Goal: Task Accomplishment & Management: Manage account settings

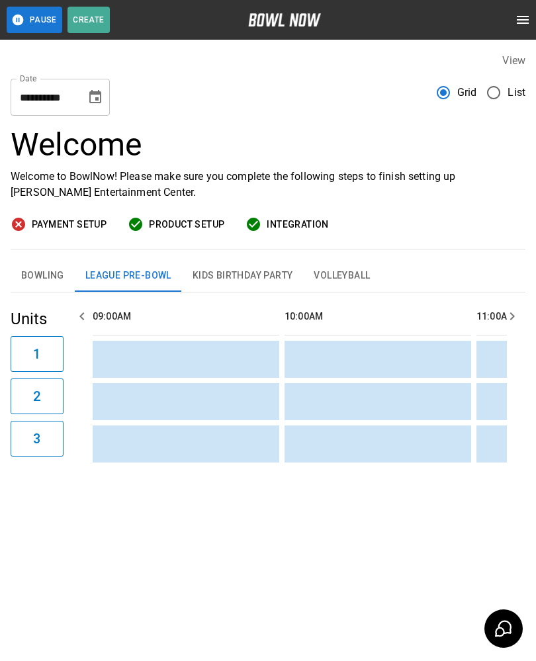
scroll to position [0, 576]
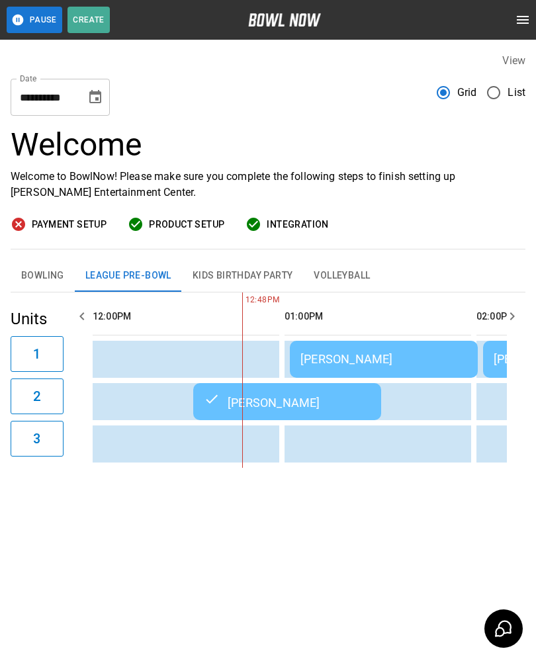
click at [362, 363] on div "[PERSON_NAME]" at bounding box center [384, 359] width 167 height 14
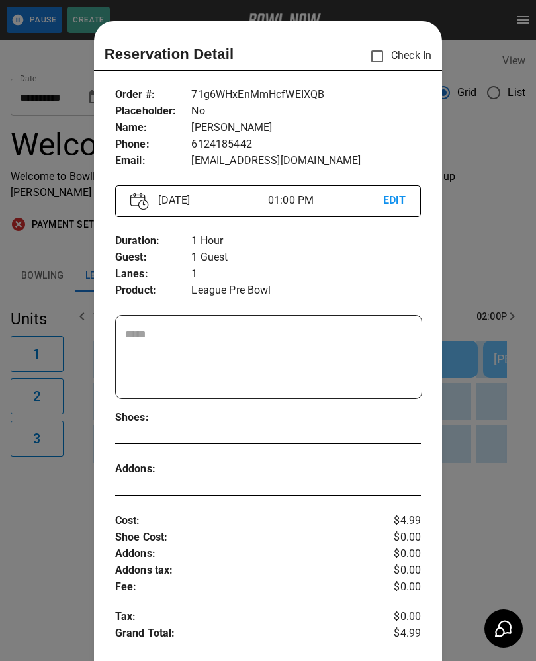
scroll to position [21, 0]
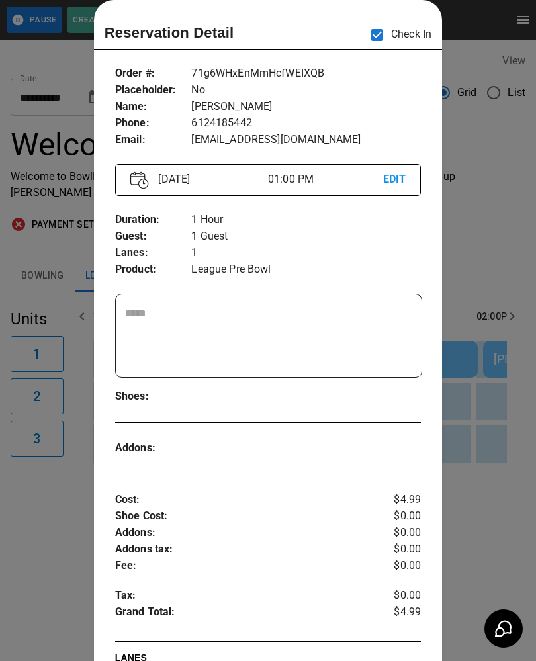
click at [49, 559] on div at bounding box center [268, 330] width 536 height 661
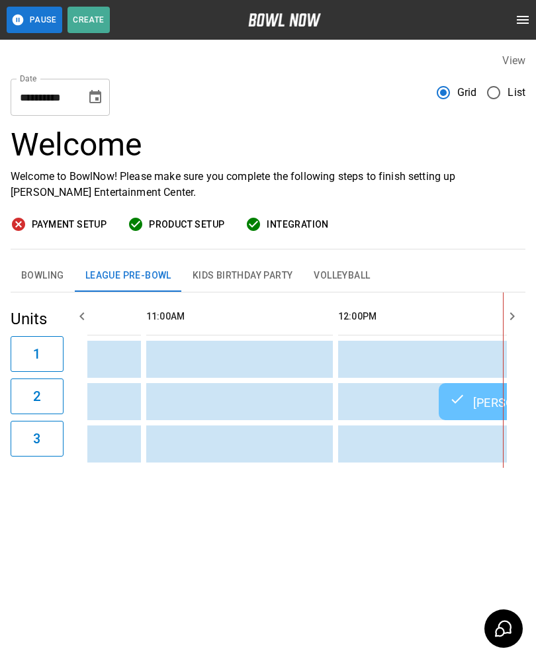
scroll to position [0, 355]
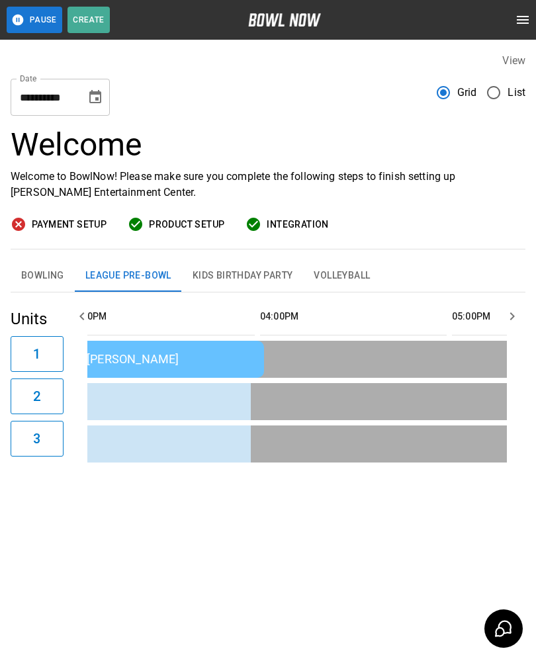
click at [36, 275] on button "Bowling" at bounding box center [43, 276] width 64 height 32
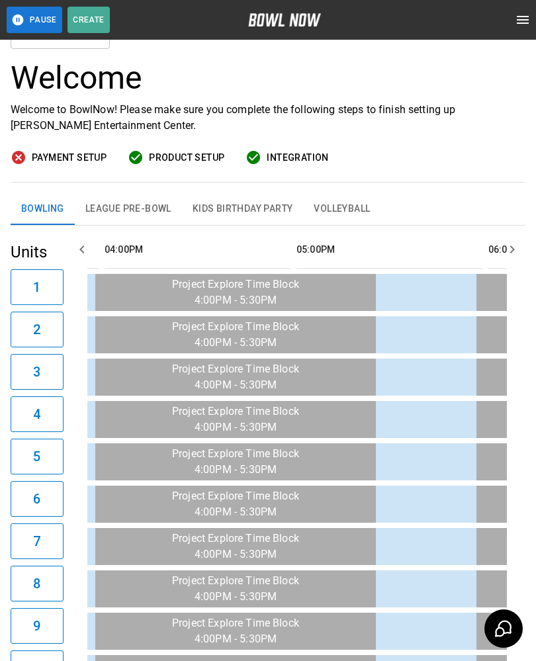
scroll to position [0, 0]
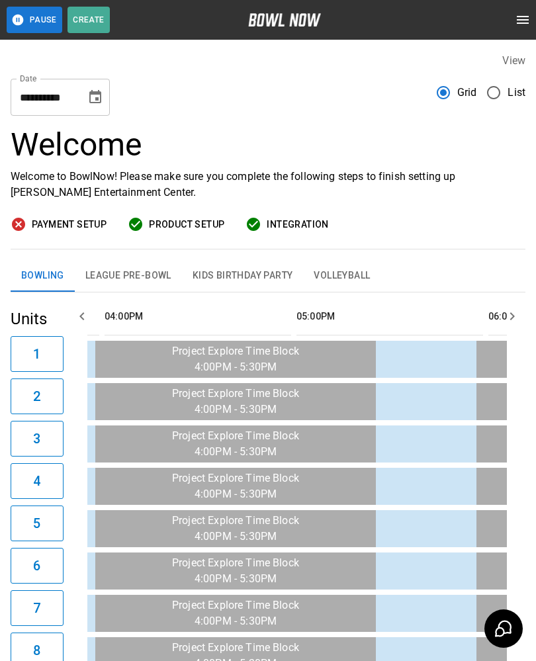
click at [120, 285] on button "League Pre-Bowl" at bounding box center [128, 276] width 107 height 32
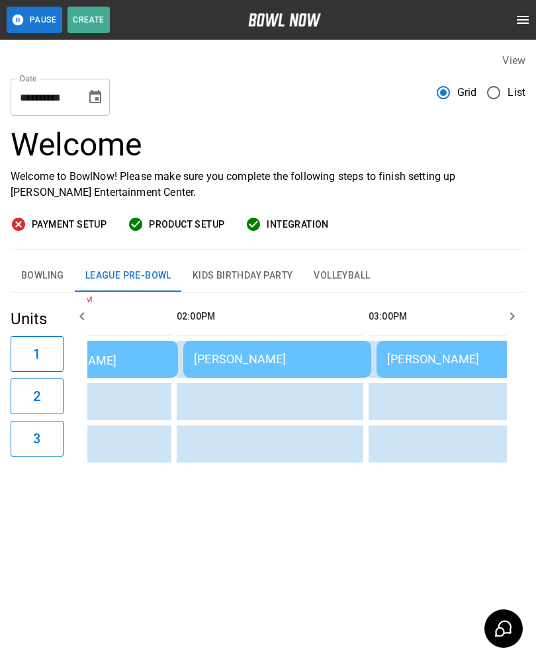
scroll to position [0, 952]
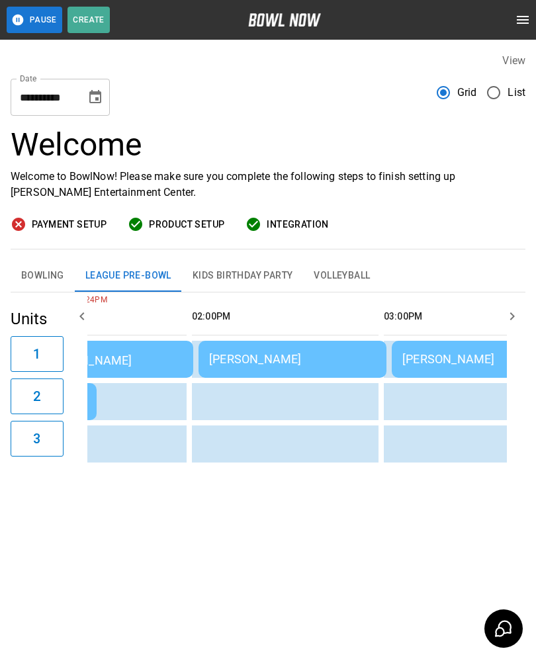
click at [36, 273] on button "Bowling" at bounding box center [43, 276] width 64 height 32
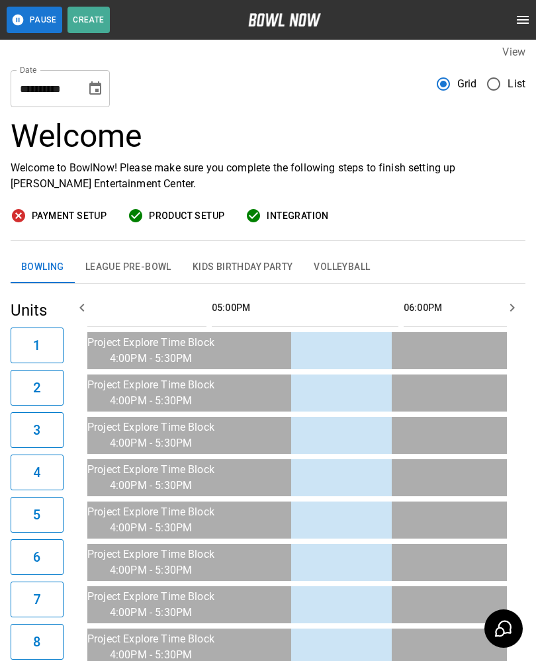
click at [121, 261] on button "League Pre-Bowl" at bounding box center [128, 268] width 107 height 32
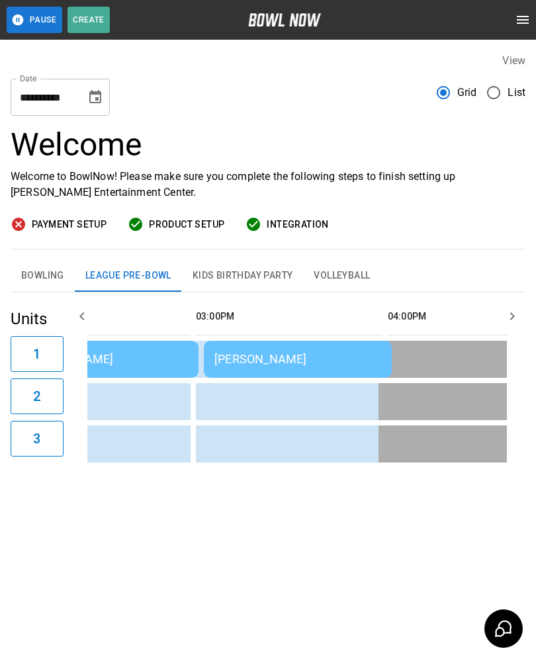
click at [270, 352] on div "[PERSON_NAME]" at bounding box center [297, 359] width 167 height 14
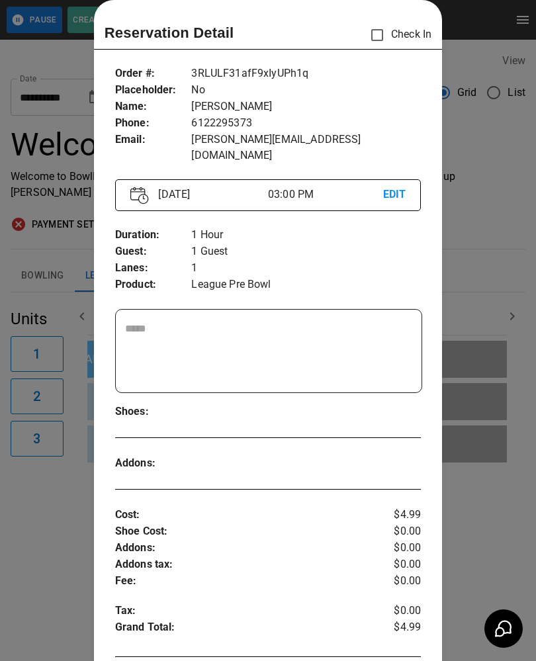
click at [397, 187] on p "EDIT" at bounding box center [394, 195] width 23 height 17
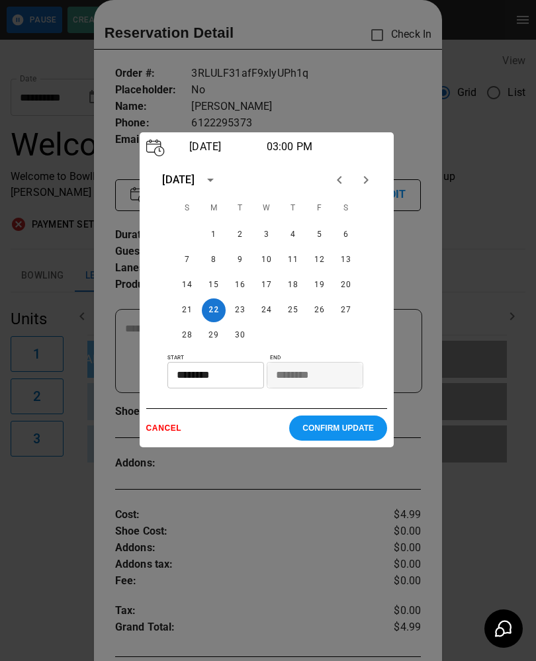
click at [229, 383] on input "********" at bounding box center [210, 375] width 87 height 26
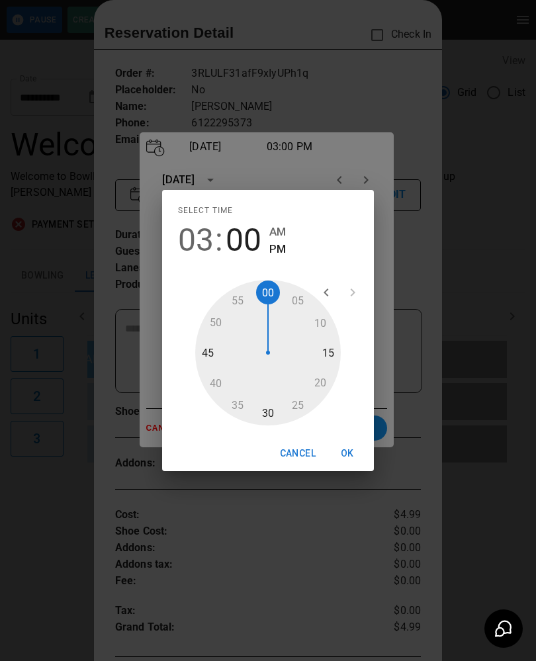
click at [269, 299] on div at bounding box center [268, 353] width 146 height 146
type input "********"
click at [354, 455] on button "OK" at bounding box center [347, 454] width 42 height 24
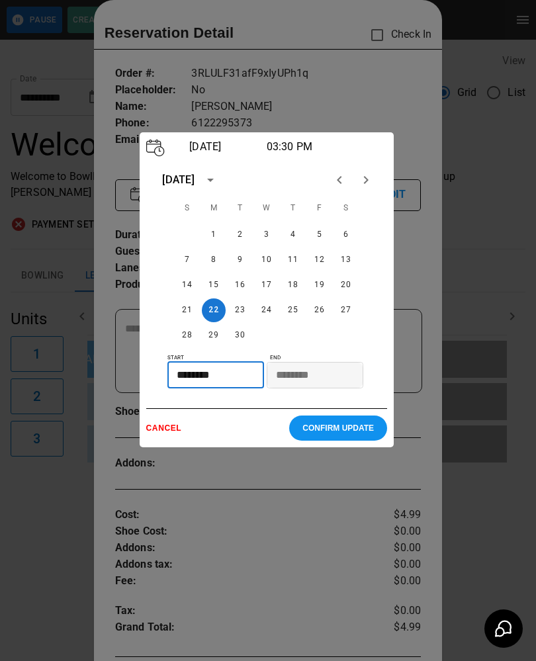
click at [347, 433] on p "CONFIRM UPDATE" at bounding box center [338, 428] width 71 height 9
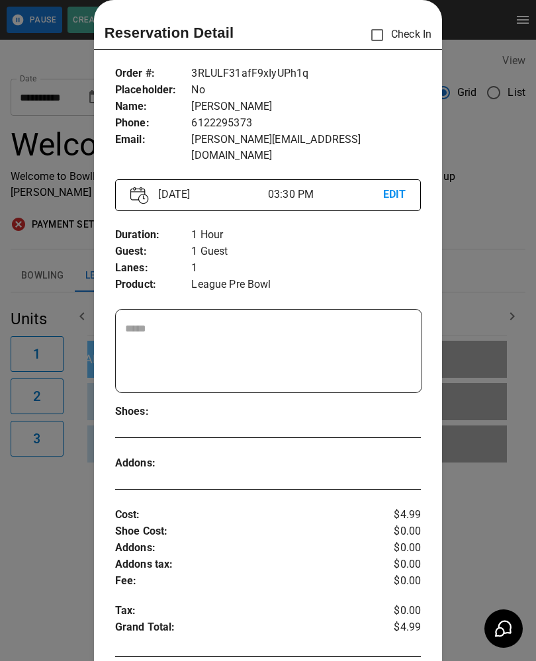
click at [54, 538] on div at bounding box center [268, 330] width 536 height 661
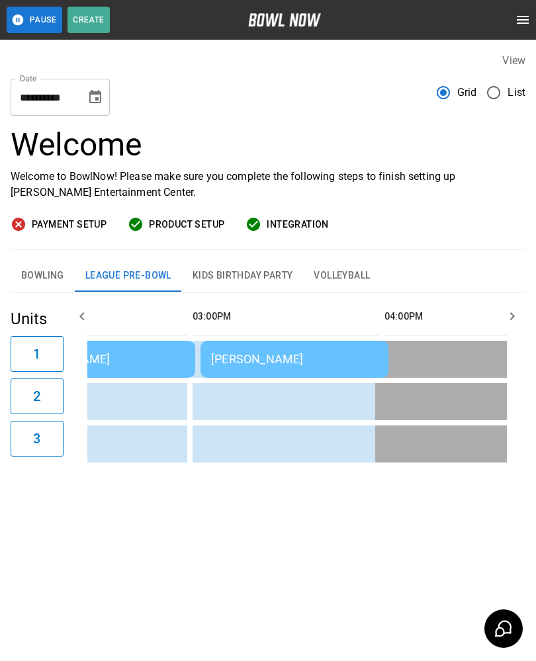
click at [292, 352] on div "[PERSON_NAME]" at bounding box center [294, 359] width 167 height 14
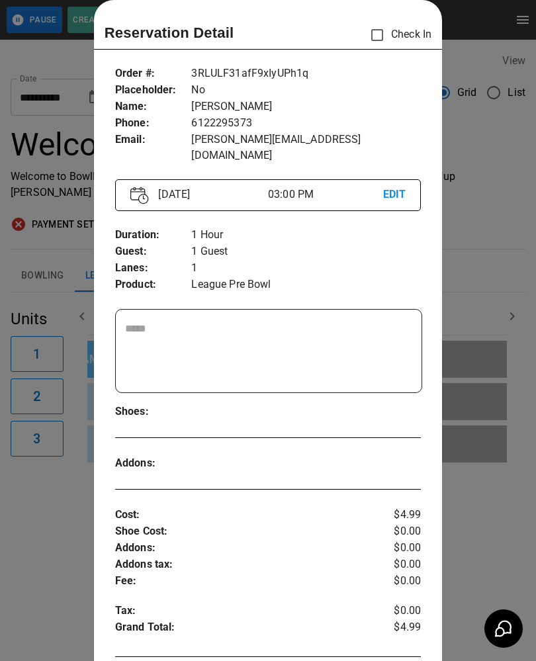
click at [399, 187] on p "EDIT" at bounding box center [394, 195] width 23 height 17
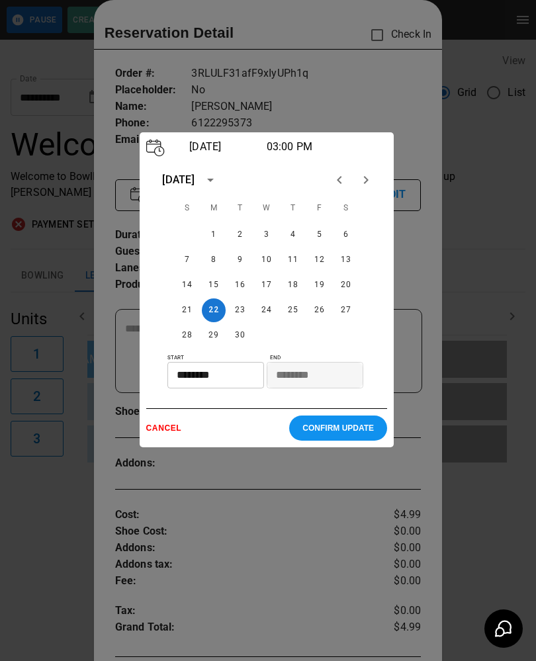
click at [218, 385] on input "********" at bounding box center [210, 375] width 87 height 26
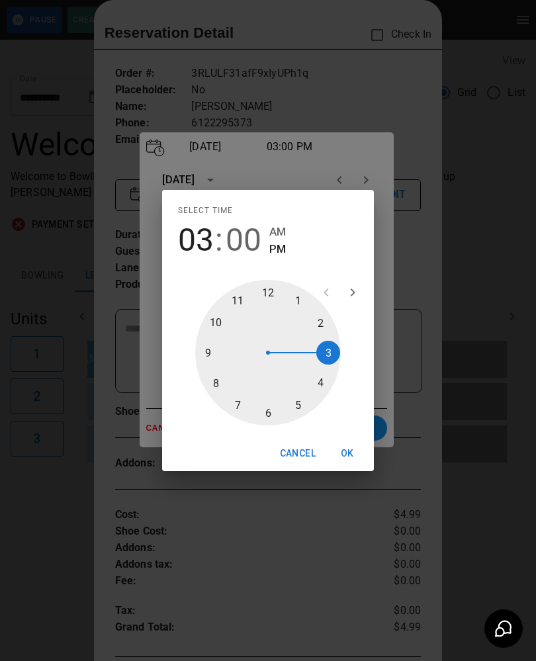
click at [244, 241] on span "00" at bounding box center [244, 240] width 36 height 37
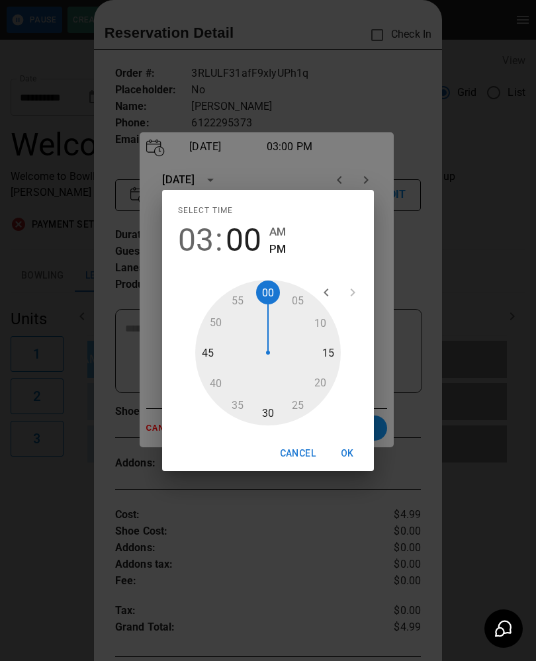
type input "********"
click at [350, 455] on button "OK" at bounding box center [347, 454] width 42 height 24
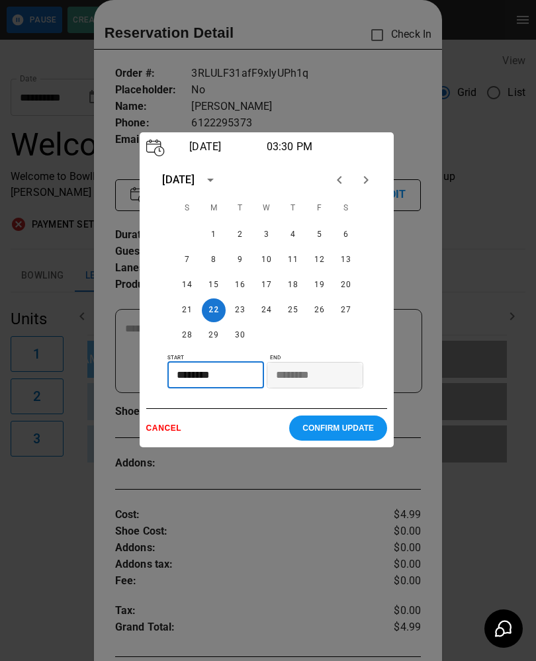
click at [338, 431] on p "CONFIRM UPDATE" at bounding box center [338, 428] width 71 height 9
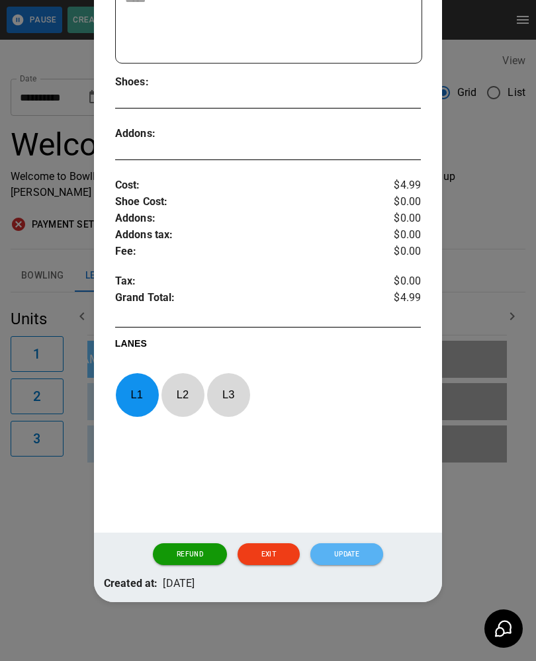
click at [358, 549] on button "Update" at bounding box center [346, 554] width 73 height 23
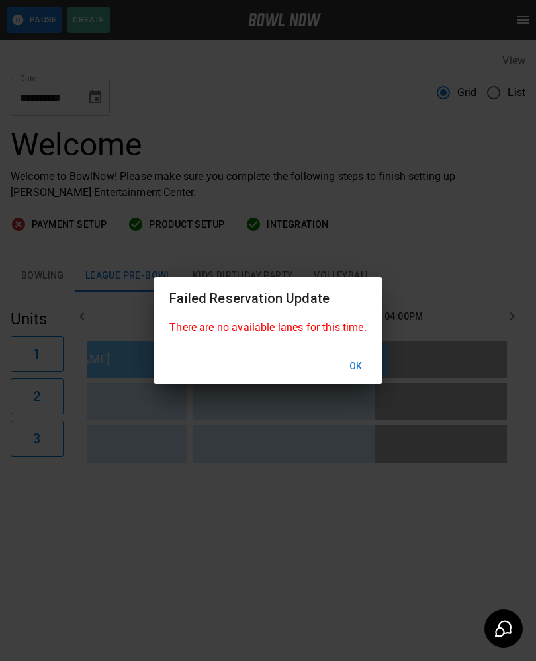
click at [373, 371] on button "Ok" at bounding box center [356, 366] width 42 height 24
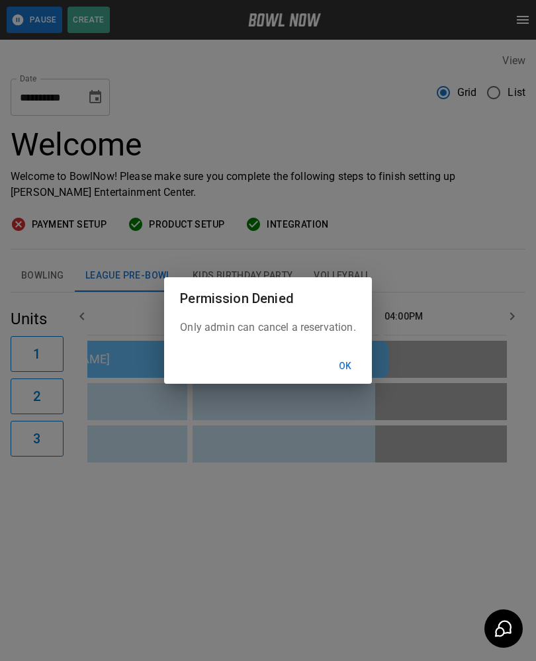
click at [349, 373] on button "Ok" at bounding box center [345, 366] width 42 height 24
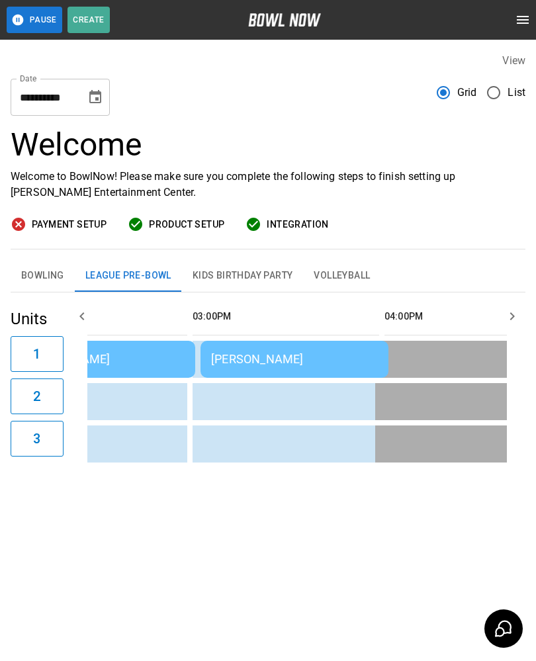
click at [91, 91] on icon "Choose date, selected date is Sep 22, 2025" at bounding box center [95, 97] width 16 height 16
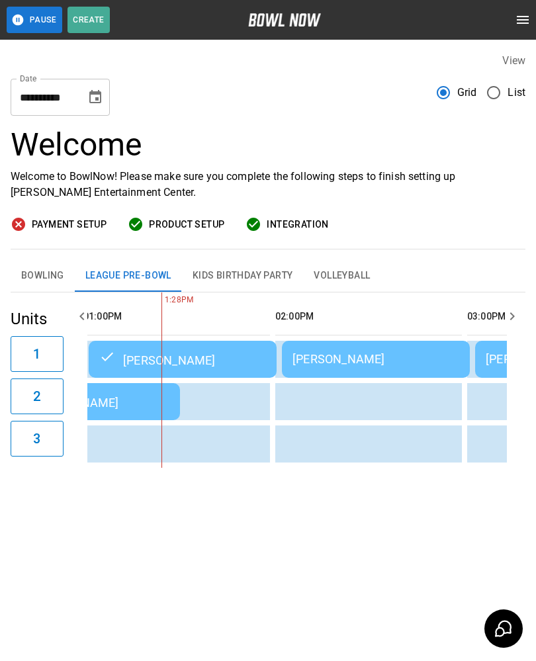
scroll to position [0, 775]
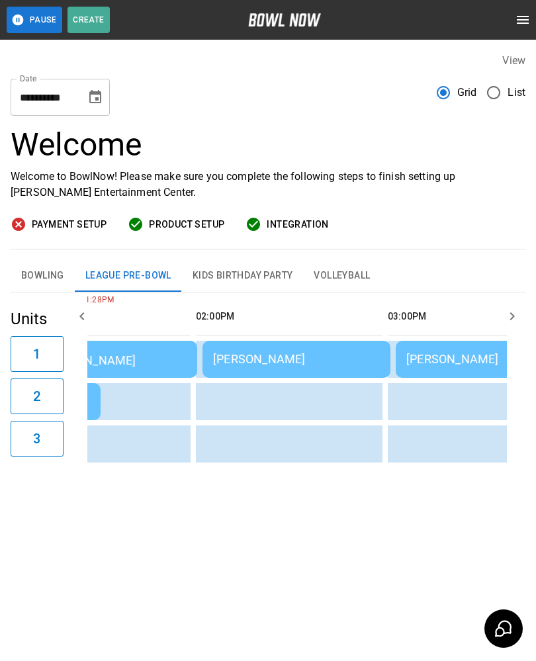
click at [254, 352] on div "[PERSON_NAME]" at bounding box center [296, 359] width 167 height 14
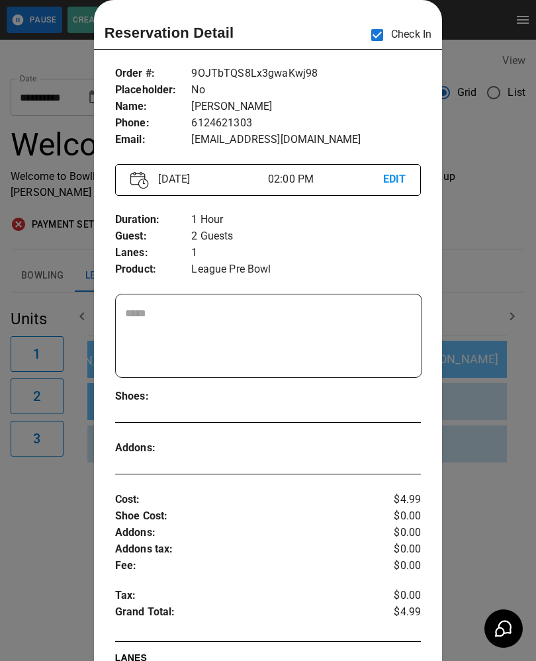
click at [38, 520] on div at bounding box center [268, 330] width 536 height 661
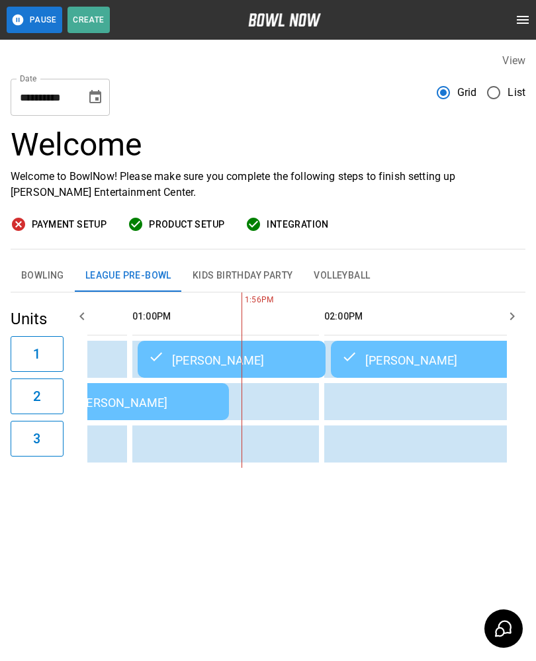
scroll to position [0, 580]
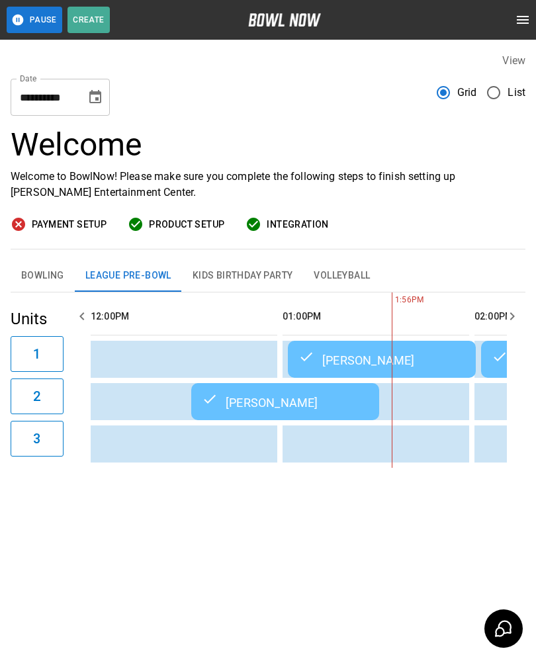
click at [87, 93] on button "Choose date, selected date is Sep 22, 2025" at bounding box center [95, 97] width 26 height 26
click at [304, 80] on div "**********" at bounding box center [268, 92] width 515 height 48
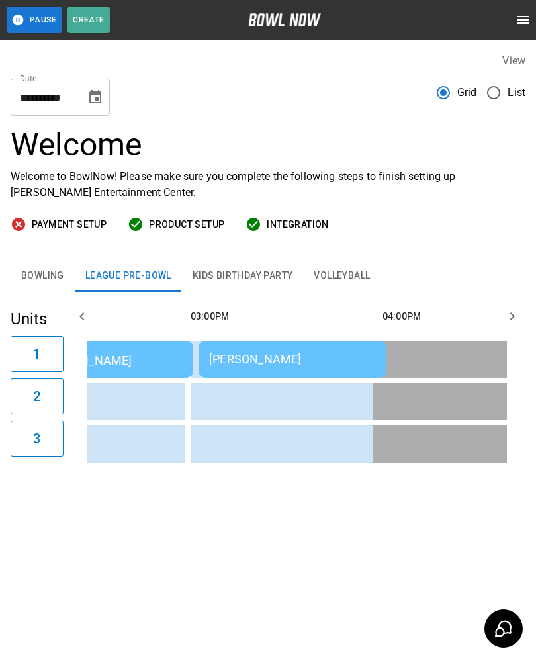
scroll to position [0, 1104]
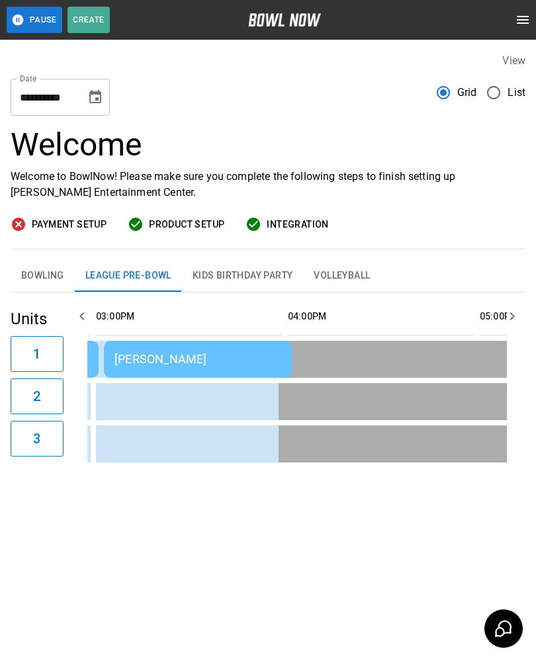
click at [164, 352] on div "[PERSON_NAME]" at bounding box center [198, 359] width 167 height 14
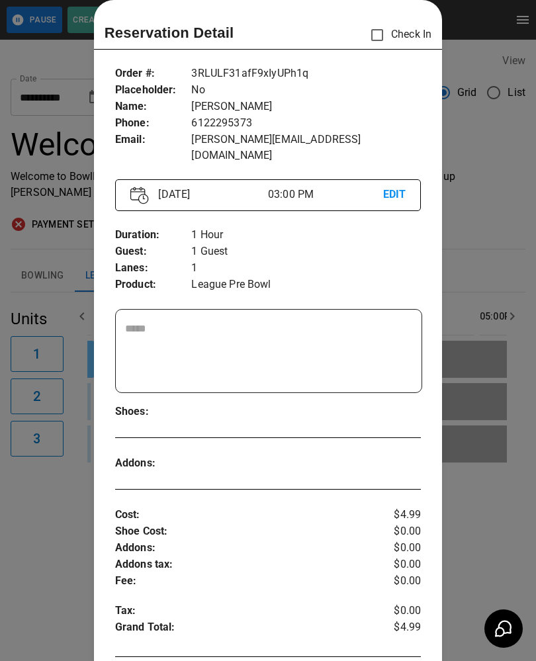
click at [46, 474] on div at bounding box center [268, 330] width 536 height 661
